Goal: Task Accomplishment & Management: Complete application form

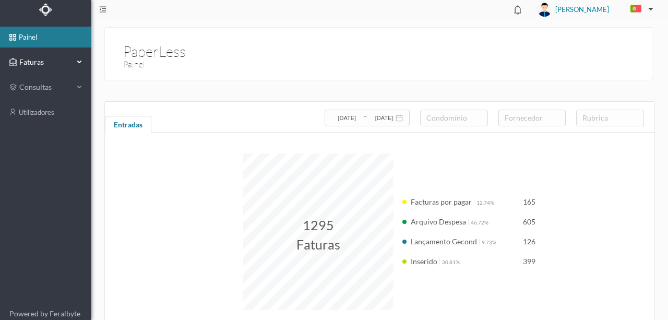
click at [27, 63] on span "Faturas" at bounding box center [45, 62] width 57 height 10
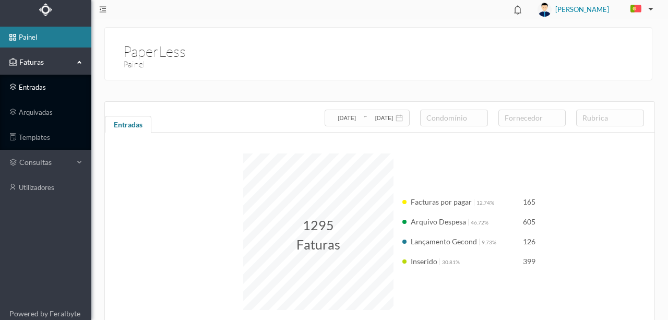
click at [39, 88] on link "entradas" at bounding box center [45, 87] width 91 height 21
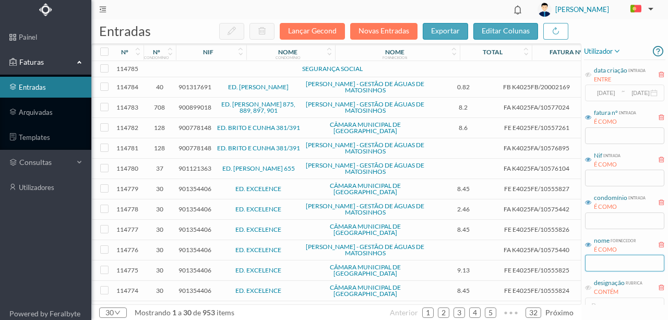
click at [596, 261] on input "text" at bounding box center [624, 263] width 79 height 17
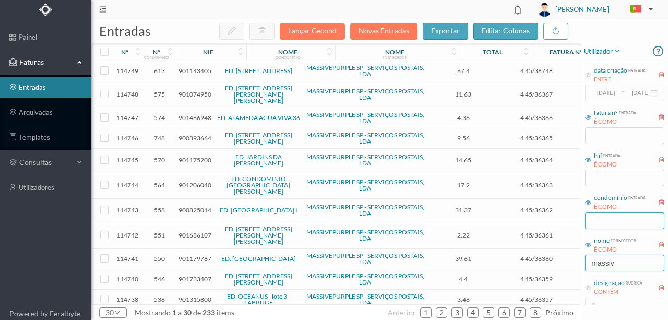
type input "massiv"
click at [603, 220] on input "text" at bounding box center [624, 220] width 79 height 17
click at [598, 223] on input "text" at bounding box center [624, 220] width 79 height 17
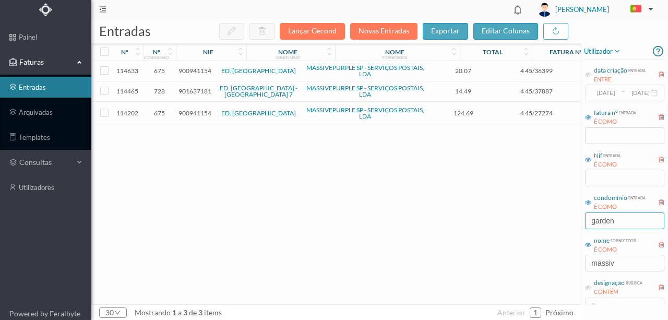
type input "garden"
click at [192, 92] on span "901637181" at bounding box center [194, 91] width 33 height 8
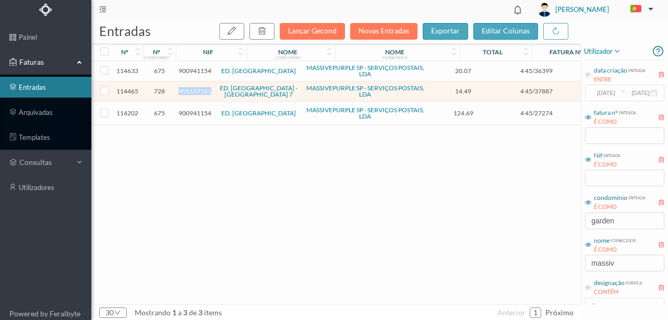
click at [192, 92] on span "901637181" at bounding box center [194, 91] width 33 height 8
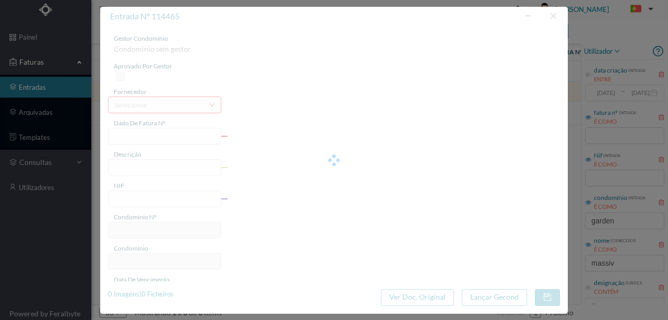
type input "4 45/37887"
type input "Serviço Envio Correio"
type input "901637181"
type input "2025-09-03"
type input "2025-09-30"
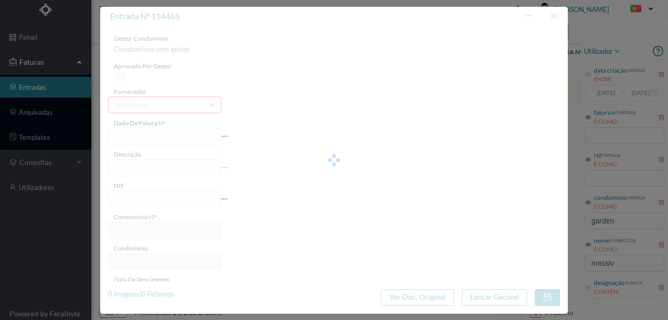
type input "2025-09-03"
type input "14.49"
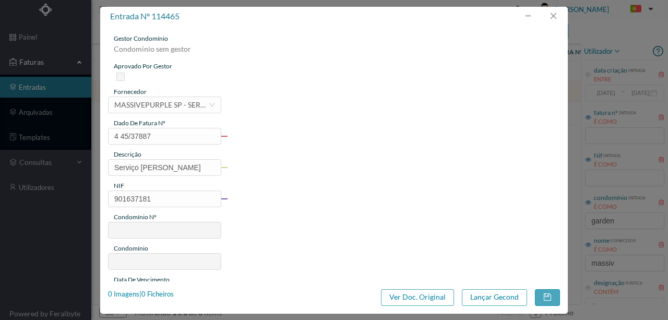
type input "728"
type input "ED. GARDEN VILLAGE - LOTE 7"
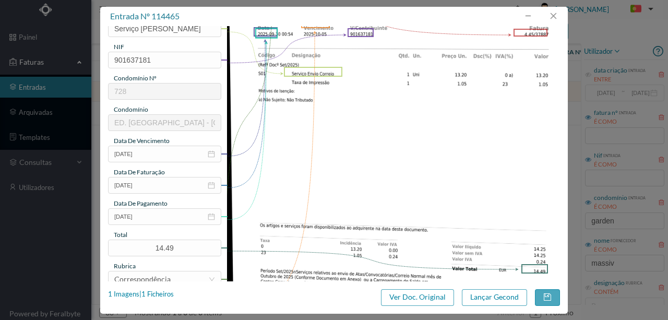
scroll to position [174, 0]
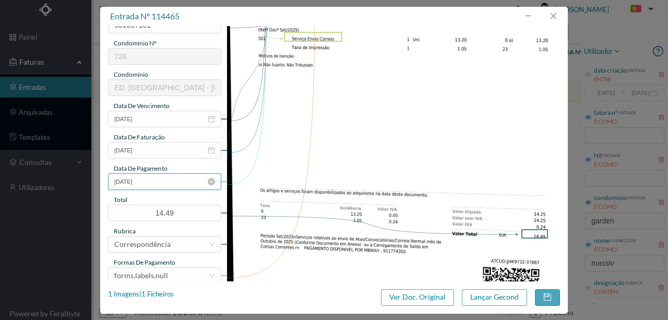
click at [165, 182] on input "2025-09-03" at bounding box center [164, 181] width 113 height 17
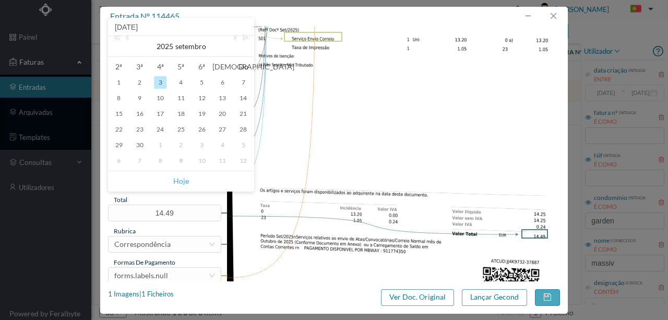
click at [176, 182] on link "Hoje" at bounding box center [181, 181] width 16 height 20
type input "2025-10-09"
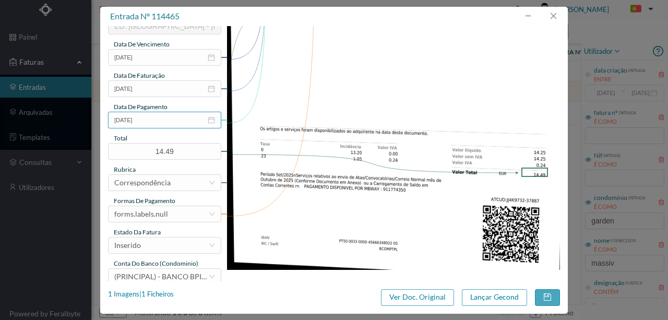
scroll to position [243, 0]
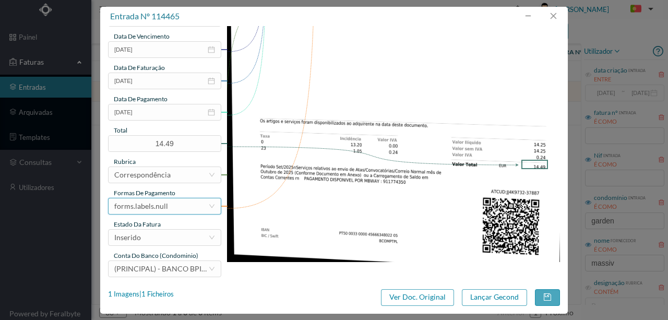
click at [154, 206] on div "forms.labels.null" at bounding box center [141, 206] width 54 height 16
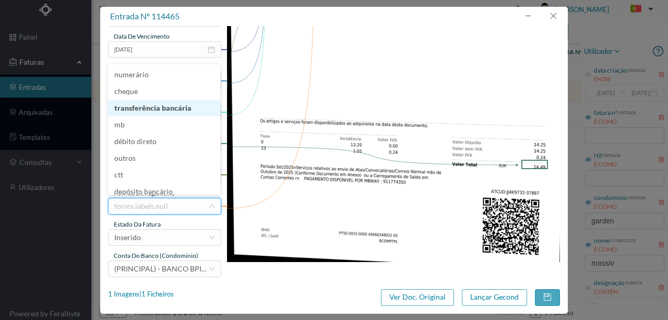
click at [153, 107] on li "transferência bancária" at bounding box center [164, 108] width 112 height 17
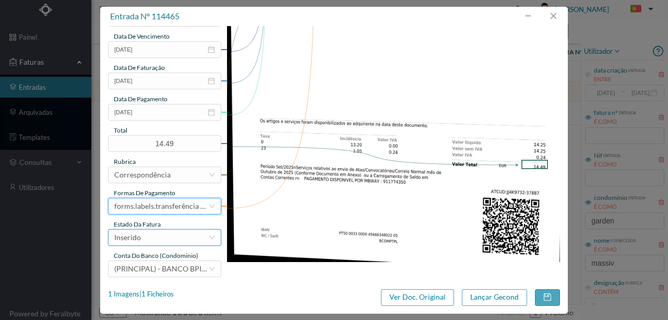
click at [145, 243] on div "Inserido" at bounding box center [161, 238] width 94 height 16
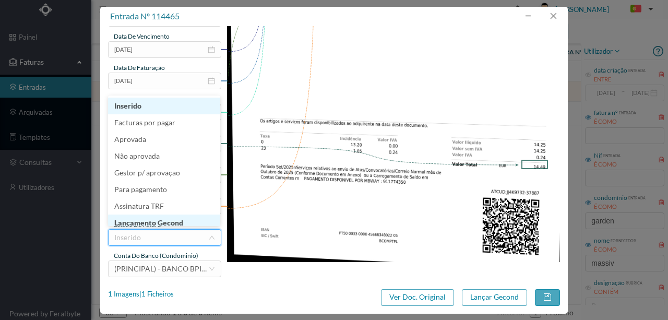
scroll to position [5, 0]
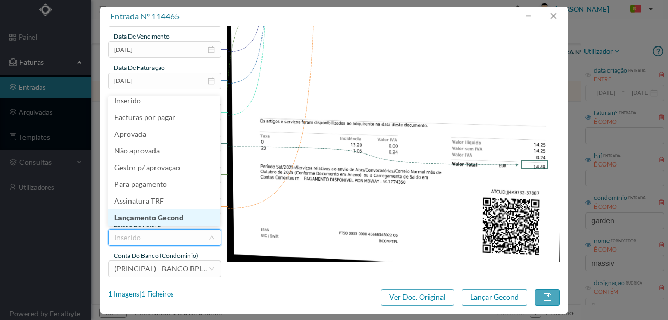
click at [157, 220] on li "Lançamento Gecond" at bounding box center [164, 217] width 112 height 17
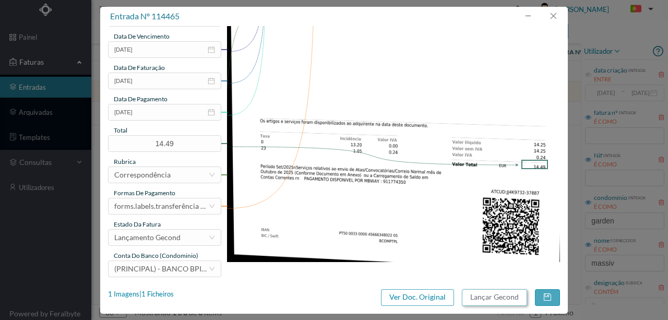
click at [477, 295] on button "Lançar Gecond" at bounding box center [494, 297] width 65 height 17
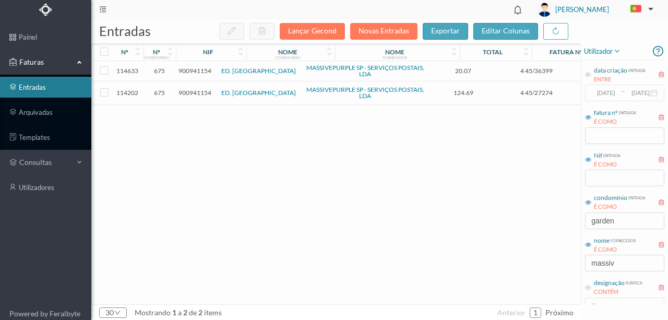
click at [230, 215] on div "114633 675 900941154 ED. GARDEN VILLAGE VI MASSIVEPURPLE SP - SERVIÇOS POSTAIS,…" at bounding box center [392, 182] width 600 height 243
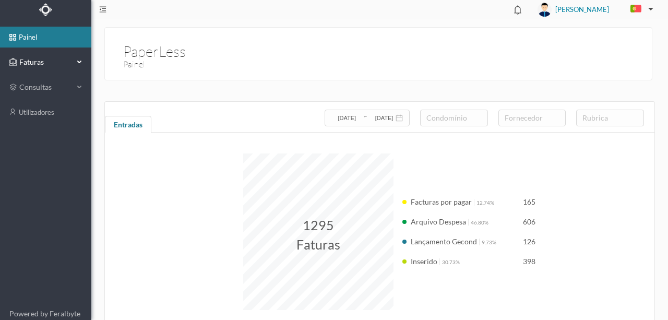
click at [35, 63] on span "Faturas" at bounding box center [45, 62] width 57 height 10
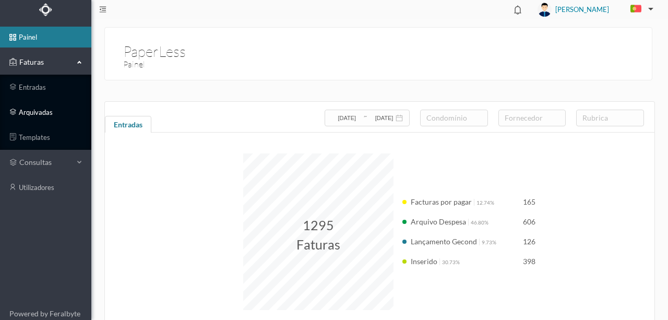
click at [38, 110] on link "arquivadas" at bounding box center [45, 112] width 91 height 21
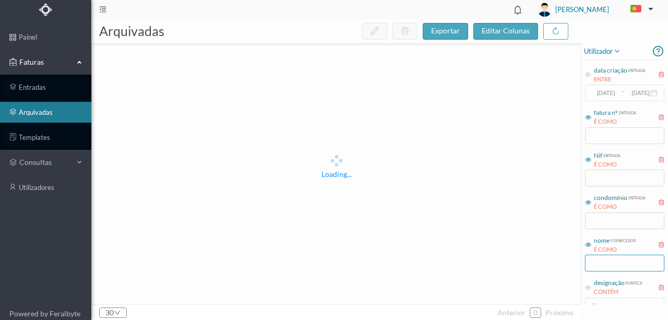
click at [604, 267] on input "text" at bounding box center [624, 263] width 79 height 17
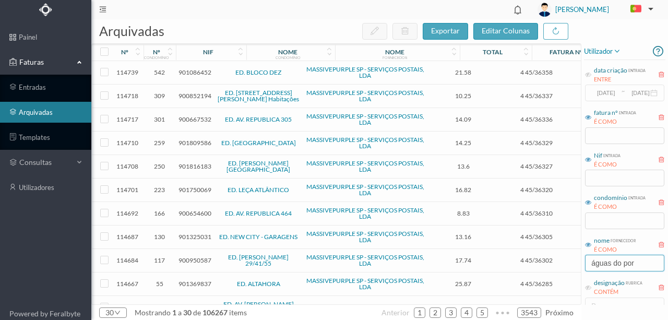
type input "águas do porto"
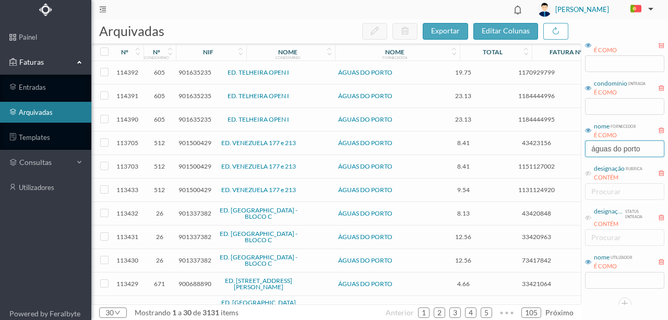
scroll to position [120, 0]
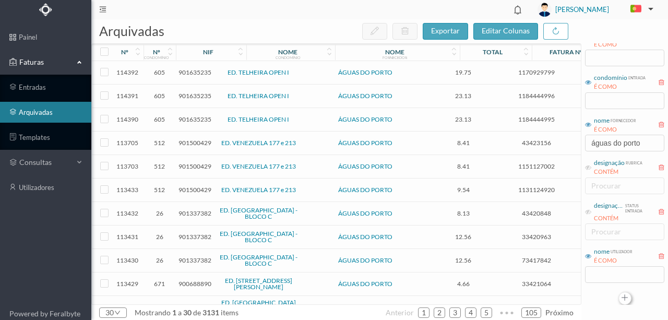
click at [625, 300] on button "button" at bounding box center [624, 298] width 13 height 13
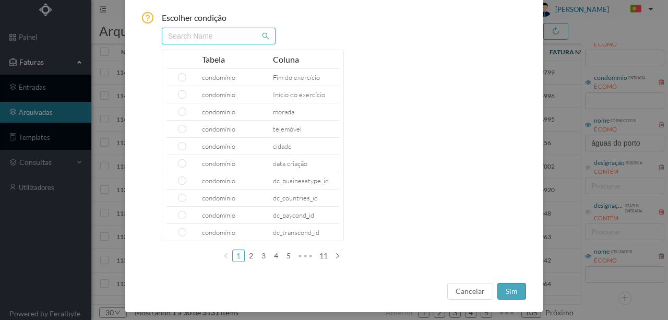
drag, startPoint x: 168, startPoint y: 37, endPoint x: 180, endPoint y: 37, distance: 12.0
click at [166, 34] on input "text" at bounding box center [219, 36] width 114 height 17
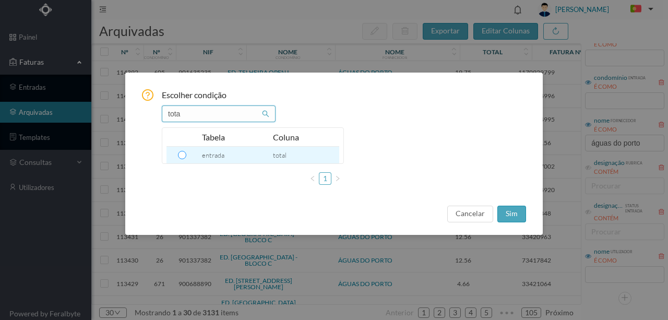
type input "tota"
click at [181, 155] on input "radio" at bounding box center [182, 155] width 8 height 8
radio input "true"
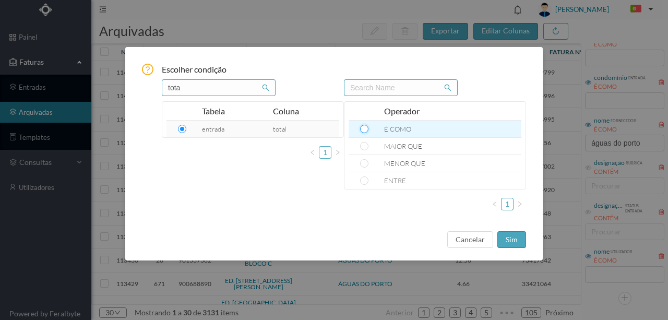
click at [365, 130] on input "radio" at bounding box center [364, 129] width 8 height 8
radio input "true"
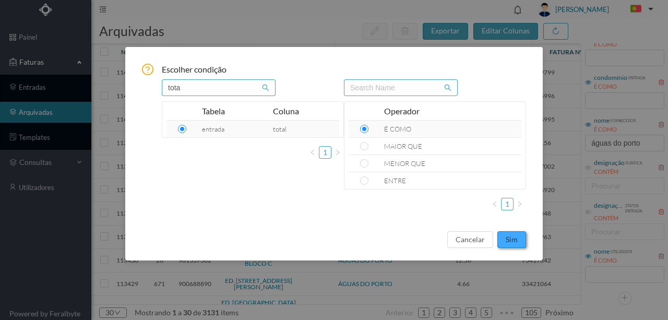
click at [509, 237] on button "sim" at bounding box center [511, 239] width 29 height 17
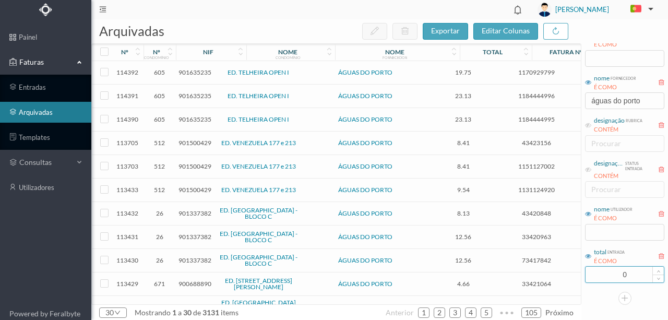
drag, startPoint x: 627, startPoint y: 273, endPoint x: 589, endPoint y: 276, distance: 37.7
click at [592, 276] on input "0" at bounding box center [624, 275] width 78 height 16
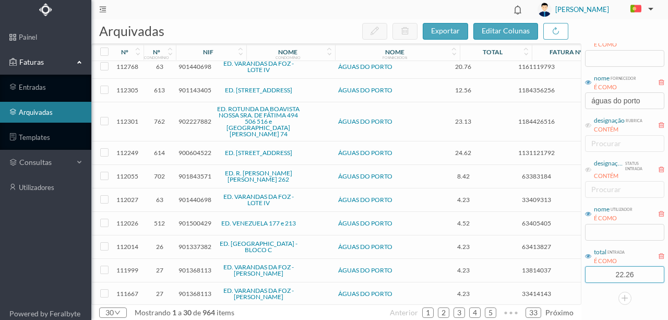
scroll to position [464, 0]
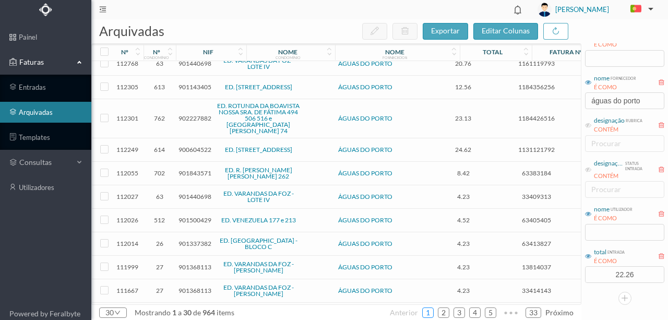
click at [429, 316] on link "1" at bounding box center [428, 313] width 10 height 16
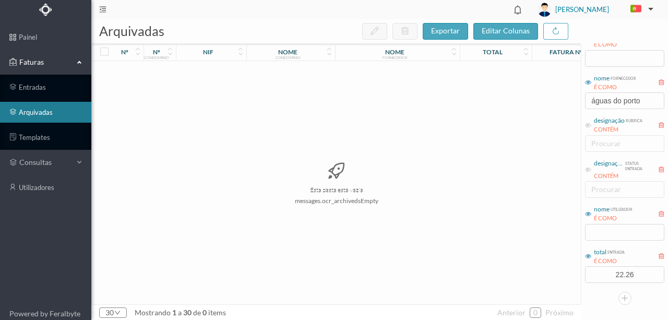
scroll to position [0, 0]
click at [633, 283] on div "total entrada É COMO 22.26" at bounding box center [624, 264] width 81 height 39
click at [605, 234] on input "text" at bounding box center [624, 232] width 79 height 17
click at [639, 271] on input "22.26" at bounding box center [624, 275] width 78 height 16
drag, startPoint x: 609, startPoint y: 271, endPoint x: 559, endPoint y: 268, distance: 49.7
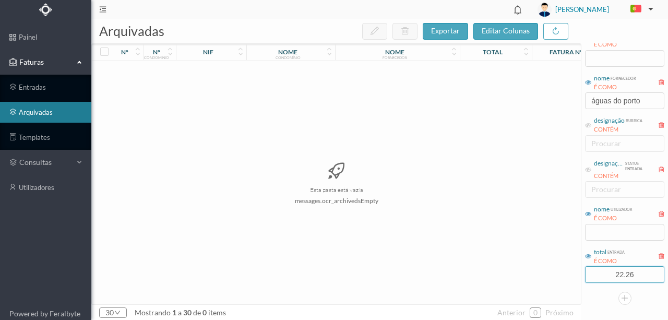
click at [567, 272] on div "arquivadas exportar editar colunas nº nº condomínio nif nome condomínio nome fo…" at bounding box center [379, 169] width 576 height 300
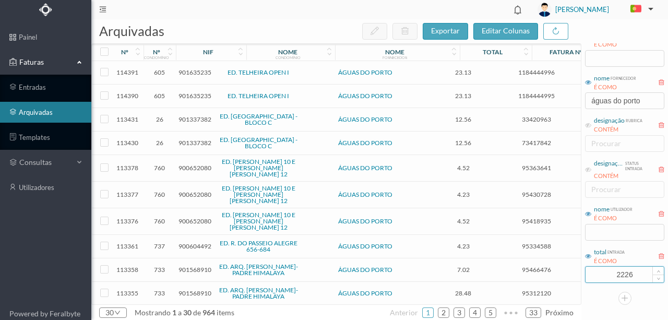
click at [623, 274] on input "2226" at bounding box center [624, 275] width 78 height 16
type input "22.26"
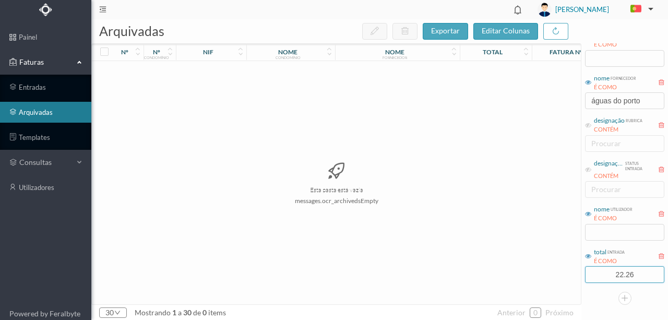
click at [24, 62] on span "Faturas" at bounding box center [45, 62] width 57 height 10
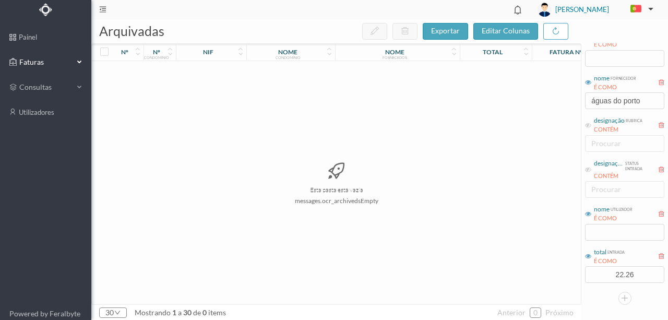
click at [33, 63] on span "Faturas" at bounding box center [45, 62] width 57 height 10
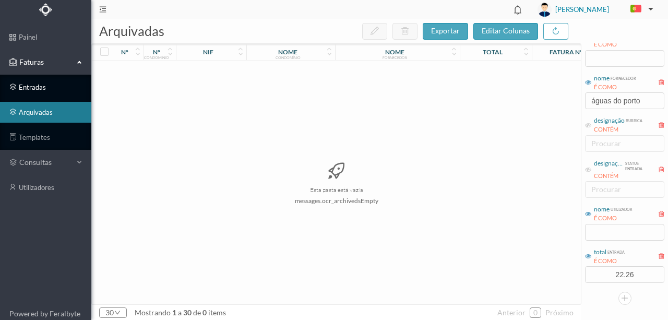
click at [30, 83] on link "entradas" at bounding box center [45, 87] width 91 height 21
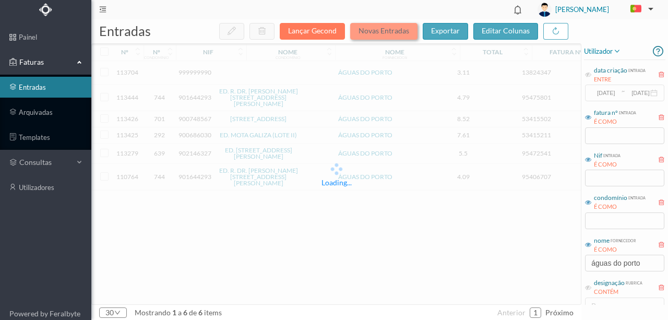
click at [386, 30] on button "Novas Entradas" at bounding box center [383, 31] width 67 height 17
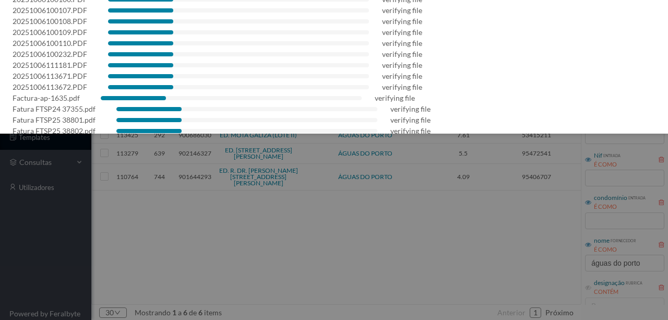
scroll to position [69, 0]
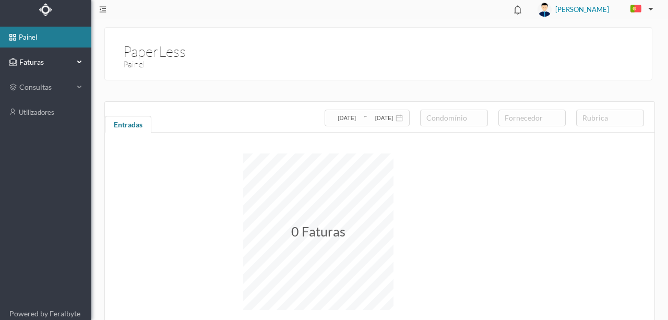
click at [43, 63] on span "Faturas" at bounding box center [45, 62] width 57 height 10
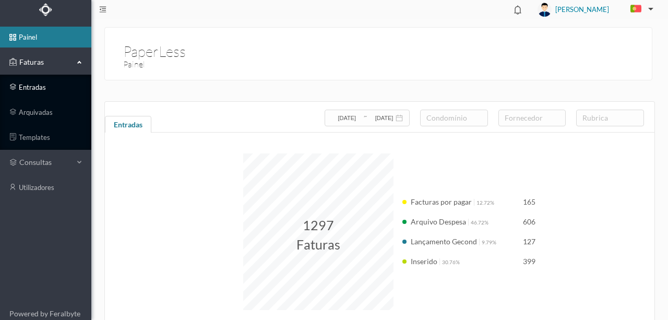
click at [40, 88] on link "entradas" at bounding box center [45, 87] width 91 height 21
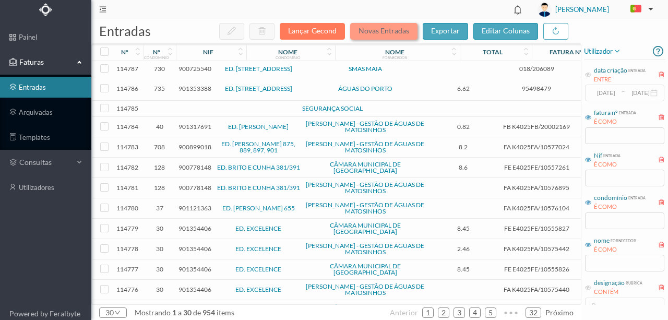
click at [386, 34] on button "Novas Entradas" at bounding box center [383, 31] width 67 height 17
